Goal: Communication & Community: Share content

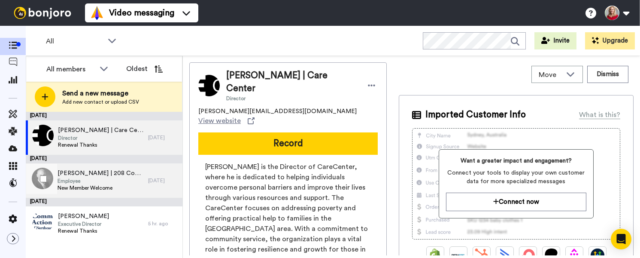
click at [75, 171] on span "[PERSON_NAME] | 208 Companies" at bounding box center [101, 173] width 86 height 9
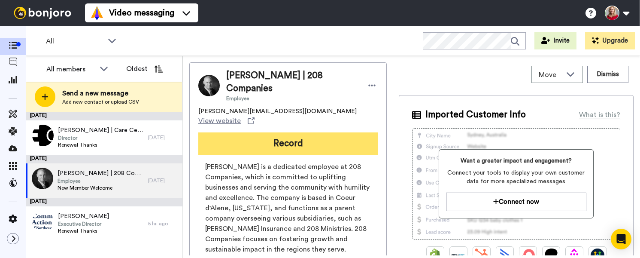
click at [291, 132] on button "Record" at bounding box center [287, 143] width 179 height 22
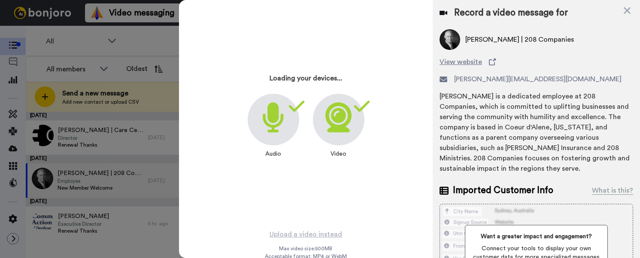
click at [291, 122] on div "Loading your devices... Audio Video Upload a video instead Max video size: 500 …" at bounding box center [409, 129] width 461 height 258
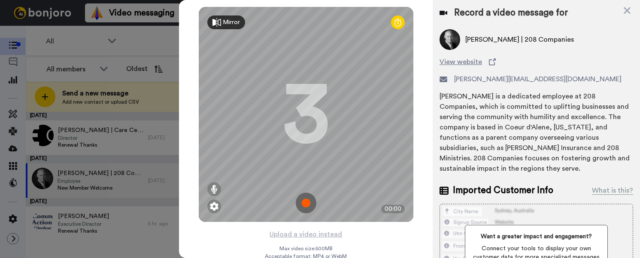
click at [301, 200] on img at bounding box center [306, 202] width 21 height 21
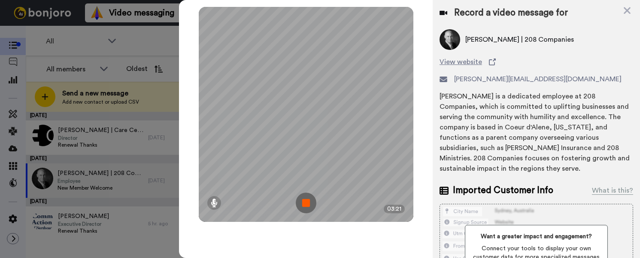
click at [305, 202] on img at bounding box center [306, 202] width 21 height 21
click at [305, 202] on div at bounding box center [306, 114] width 215 height 215
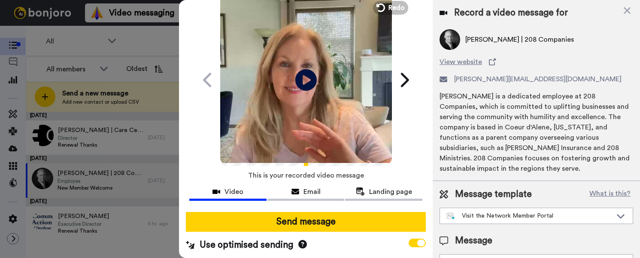
scroll to position [35, 0]
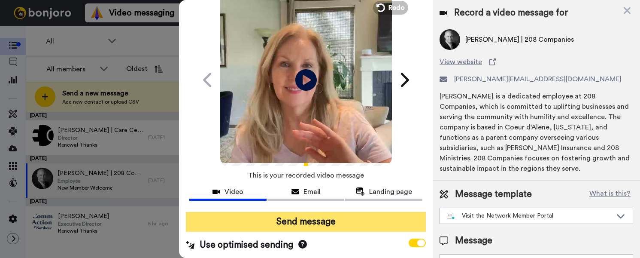
click at [304, 219] on button "Send message" at bounding box center [306, 222] width 240 height 20
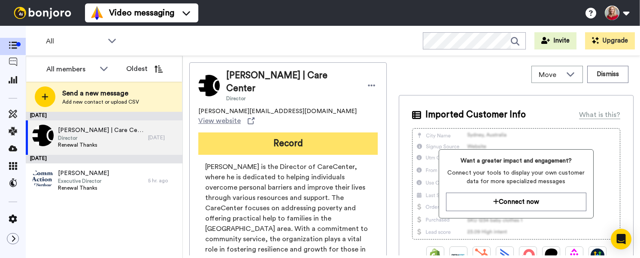
click at [301, 132] on button "Record" at bounding box center [287, 143] width 179 height 22
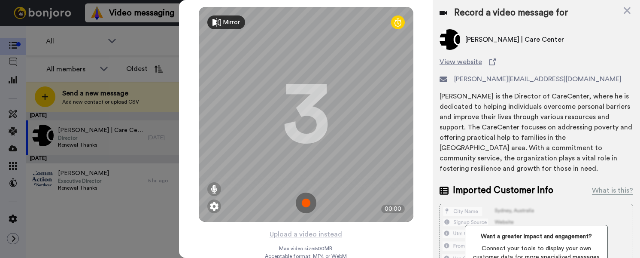
click at [304, 200] on img at bounding box center [306, 202] width 21 height 21
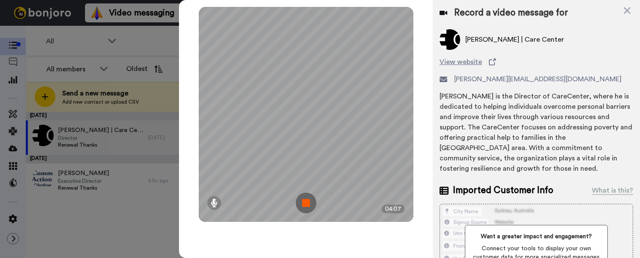
click at [303, 205] on img at bounding box center [306, 202] width 21 height 21
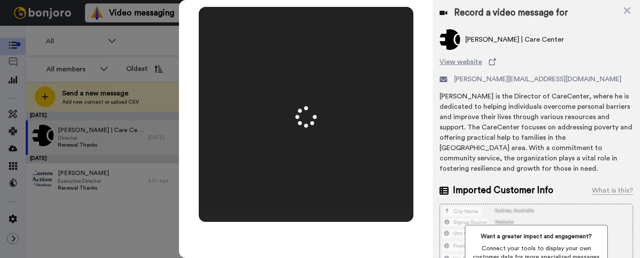
click at [303, 205] on div at bounding box center [306, 114] width 215 height 215
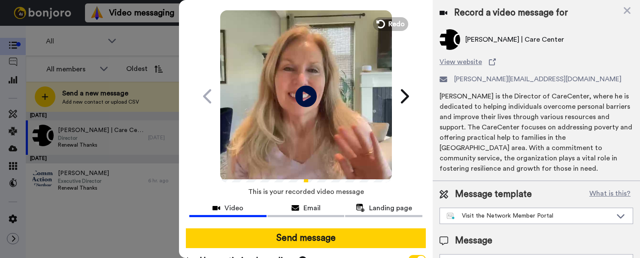
scroll to position [35, 0]
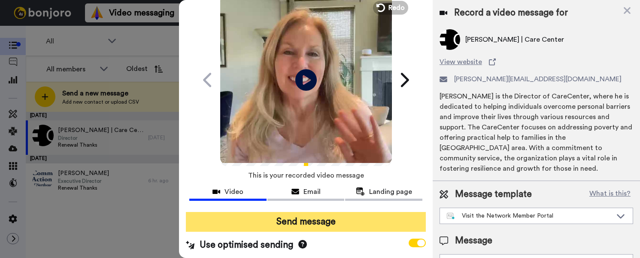
click at [304, 218] on button "Send message" at bounding box center [306, 222] width 240 height 20
